Goal: Transaction & Acquisition: Purchase product/service

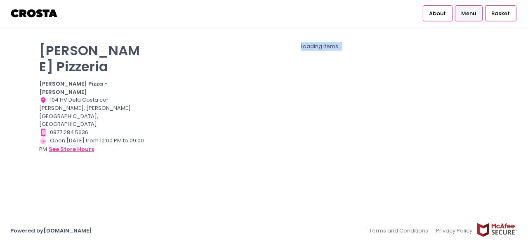
drag, startPoint x: 0, startPoint y: 0, endPoint x: 71, endPoint y: 106, distance: 127.1
click at [71, 106] on div "Crosta Pizzeria Crosta Pizza - Salcedo Location Created with Sketch. 104 HV Del…" at bounding box center [264, 118] width 460 height 162
click at [0, 124] on div "Crosta Pizzeria Crosta Pizza - Salcedo Location Created with Sketch. 104 HV Del…" at bounding box center [264, 122] width 528 height 170
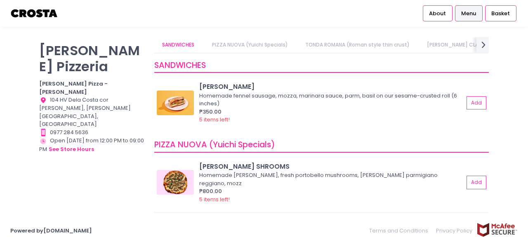
click at [76, 211] on div "[PERSON_NAME] Pizzeria [PERSON_NAME] Pizza - [PERSON_NAME] Location Created wit…" at bounding box center [264, 122] width 528 height 191
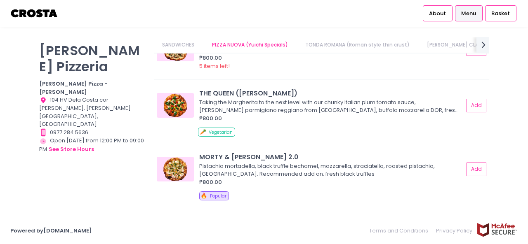
scroll to position [23, 0]
